Goal: Transaction & Acquisition: Book appointment/travel/reservation

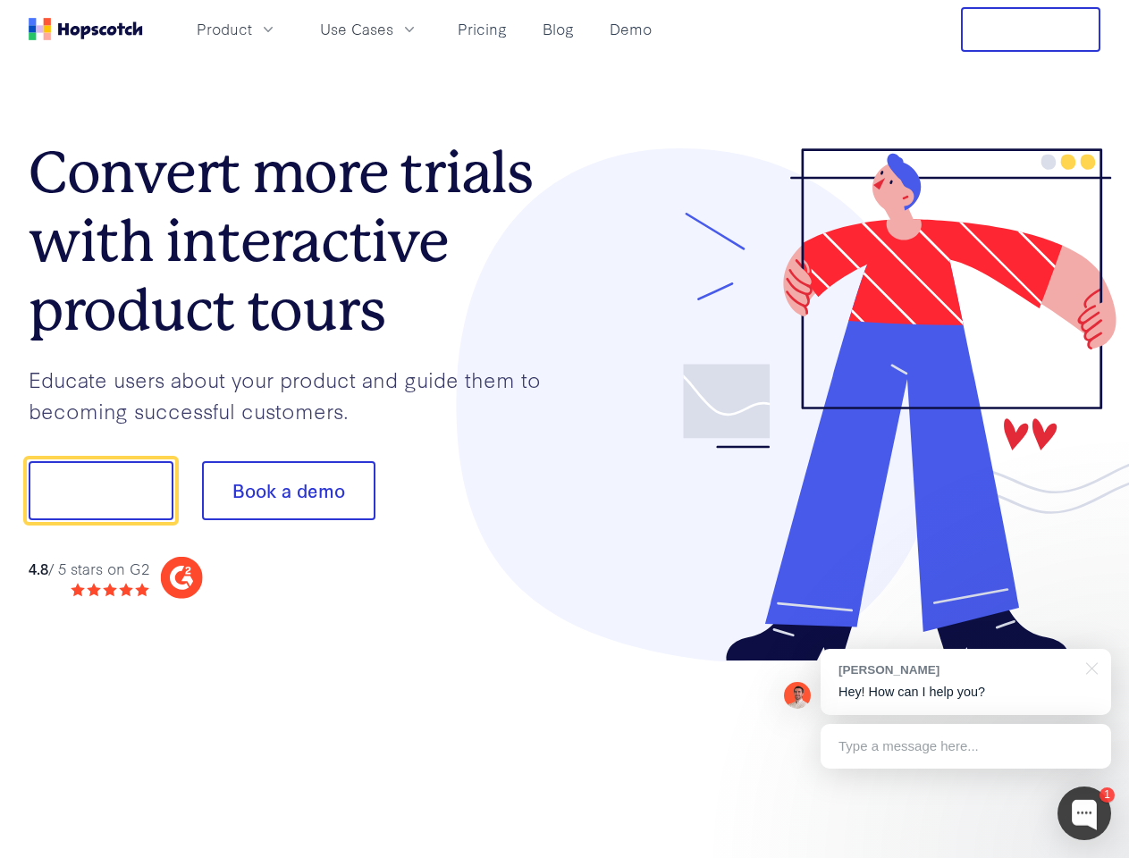
click at [565, 429] on div at bounding box center [833, 405] width 536 height 514
click at [252, 29] on span "Product" at bounding box center [224, 29] width 55 height 22
click at [393, 29] on span "Use Cases" at bounding box center [356, 29] width 73 height 22
click at [1030, 29] on button "Free Trial" at bounding box center [1030, 29] width 139 height 45
click at [100, 491] on button "Show me!" at bounding box center [101, 490] width 145 height 59
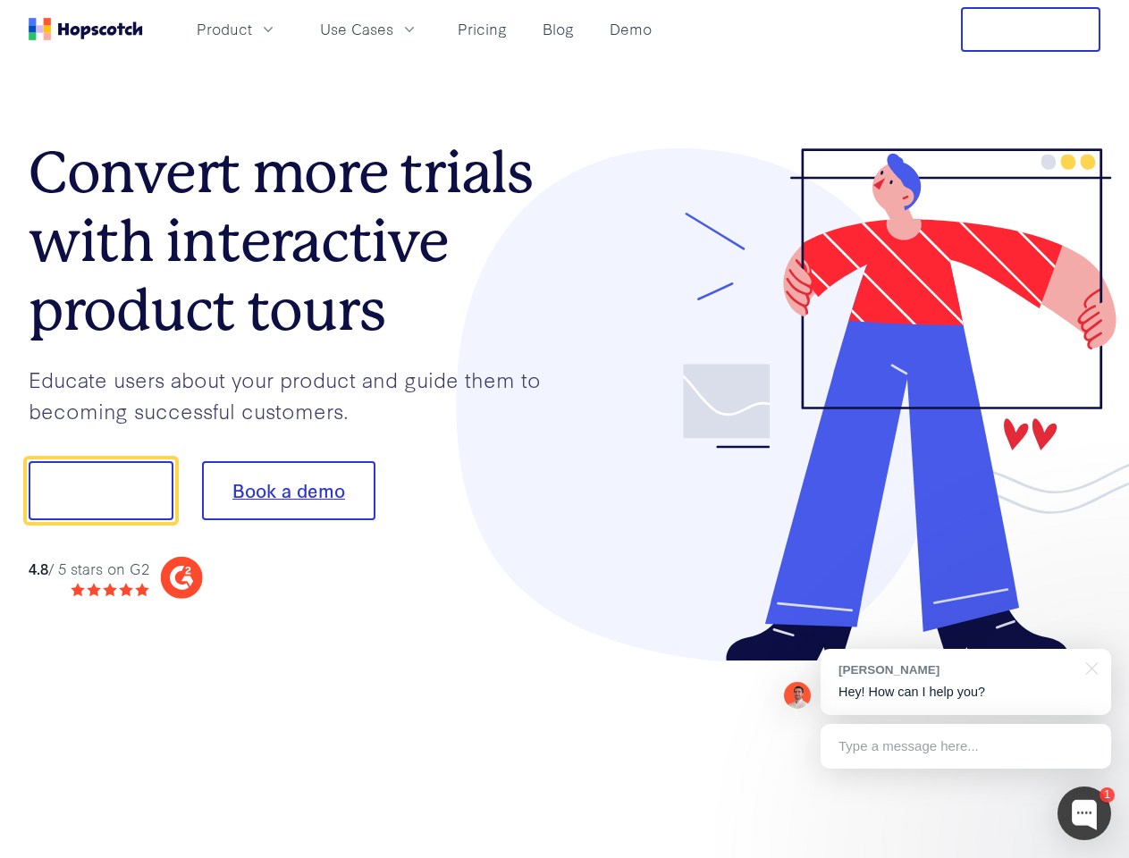
click at [288, 491] on button "Book a demo" at bounding box center [288, 490] width 173 height 59
click at [1084, 813] on div at bounding box center [1084, 813] width 54 height 54
click at [965, 682] on div "[PERSON_NAME] Hey! How can I help you?" at bounding box center [965, 682] width 290 height 66
click at [1088, 667] on div at bounding box center [943, 608] width 335 height 357
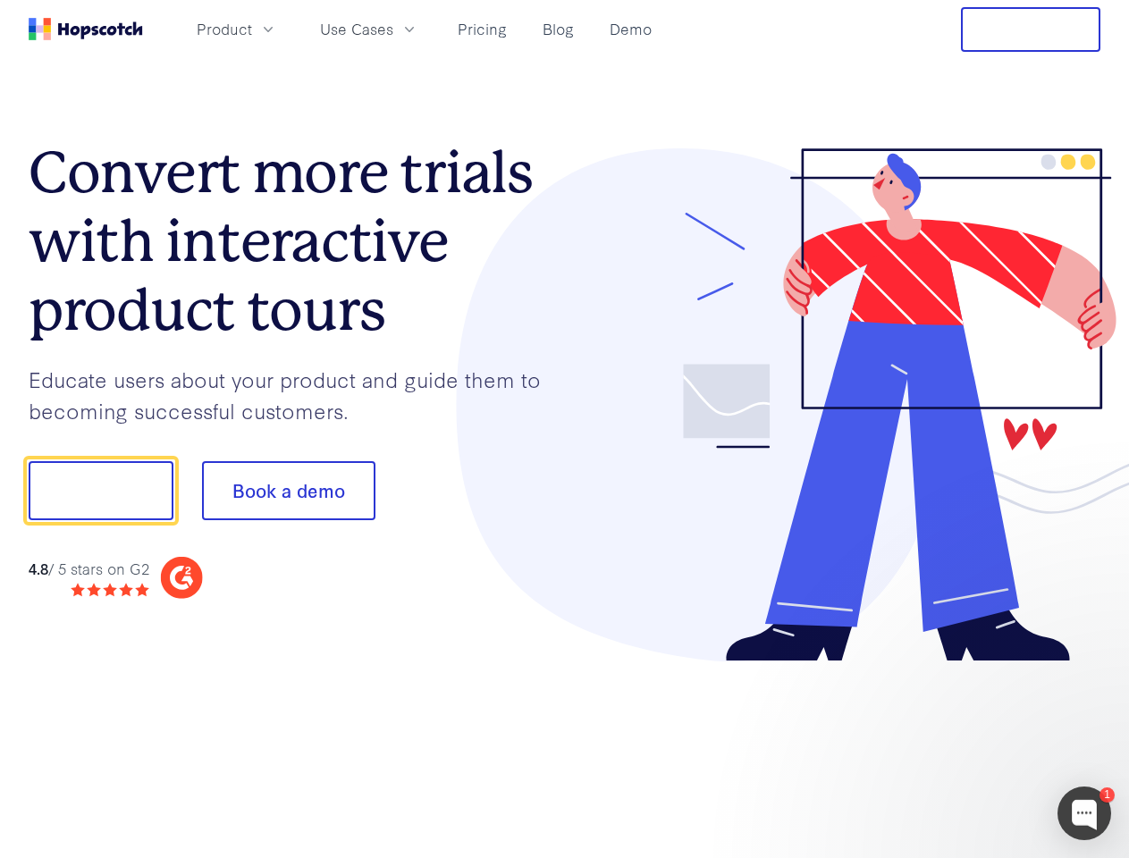
click at [965, 746] on div at bounding box center [943, 608] width 335 height 357
